Goal: Transaction & Acquisition: Purchase product/service

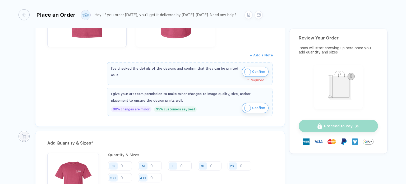
scroll to position [155, 0]
click at [248, 69] on img "button" at bounding box center [247, 71] width 7 height 7
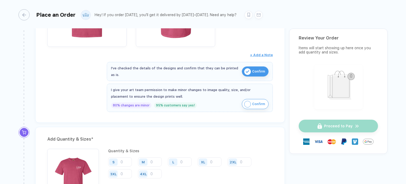
click at [245, 102] on img "button" at bounding box center [247, 104] width 7 height 7
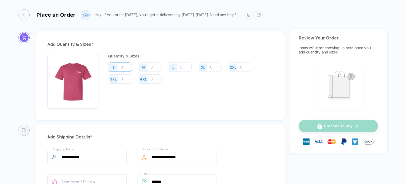
scroll to position [250, 0]
click at [127, 67] on input "number" at bounding box center [120, 67] width 24 height 9
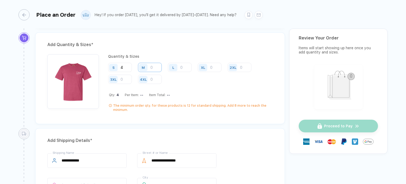
type input "4"
click at [155, 65] on input "number" at bounding box center [150, 67] width 24 height 9
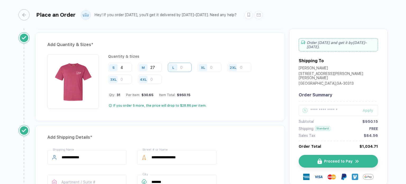
type input "27"
click at [184, 64] on input "number" at bounding box center [180, 67] width 24 height 9
type input "17"
click at [213, 65] on input "number" at bounding box center [210, 67] width 24 height 9
type input "5"
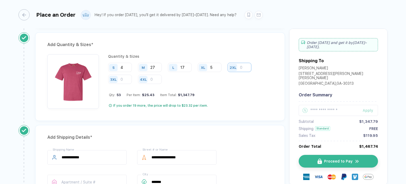
click at [242, 64] on input "number" at bounding box center [239, 67] width 24 height 9
type input "1"
click at [241, 109] on div "Quantity & Sizes S 4 M 27 L 17 XL 5 2XL 1 3XL 4XL Qty: 54 Per Item: $25.36 Item…" at bounding box center [159, 82] width 225 height 57
